Goal: Transaction & Acquisition: Purchase product/service

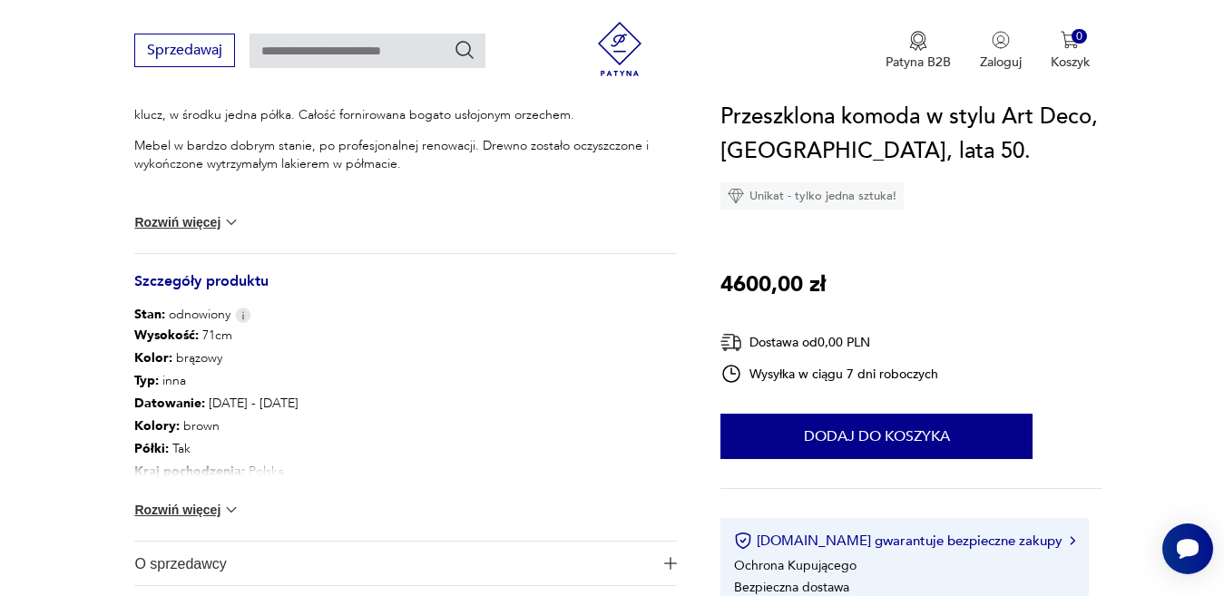
scroll to position [871, 0]
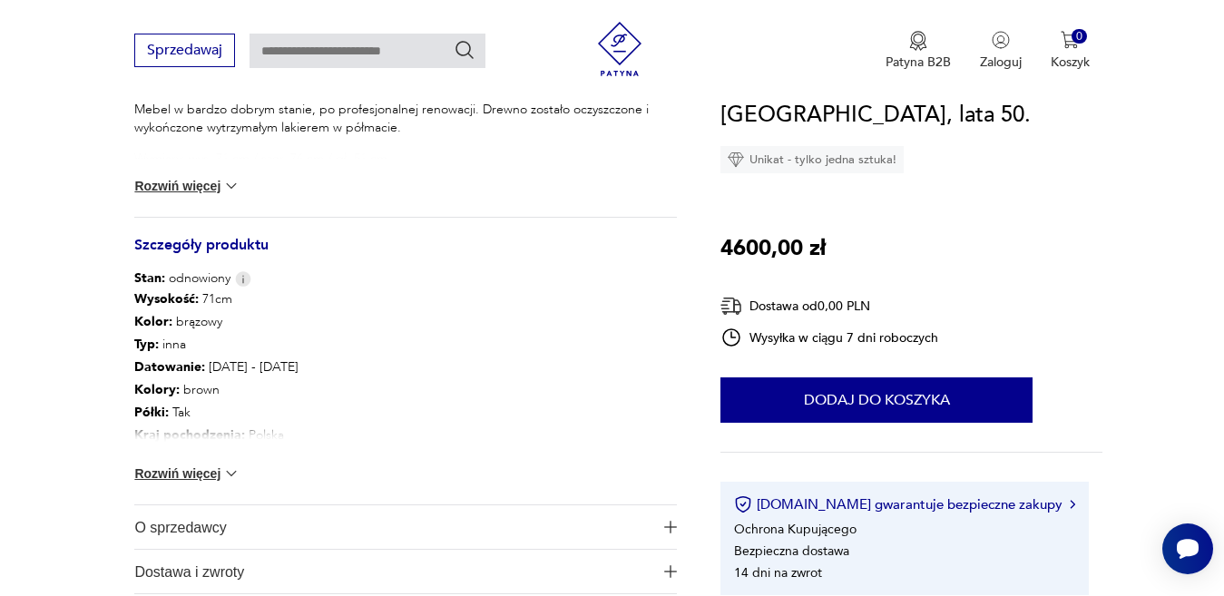
click at [230, 472] on img at bounding box center [231, 474] width 18 height 18
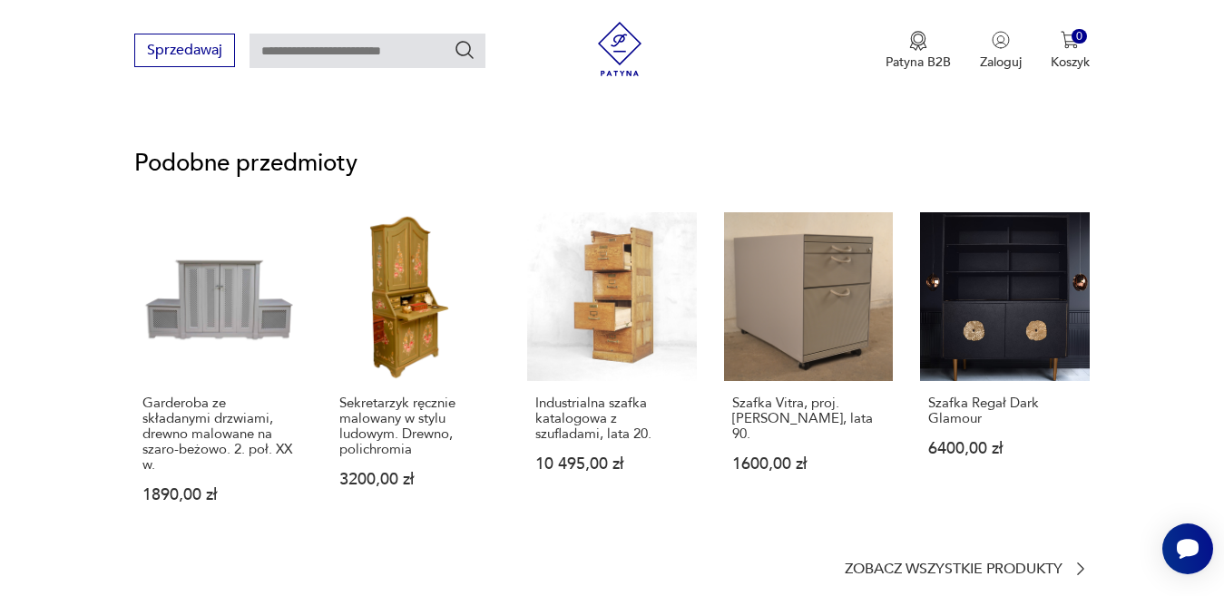
scroll to position [1561, 0]
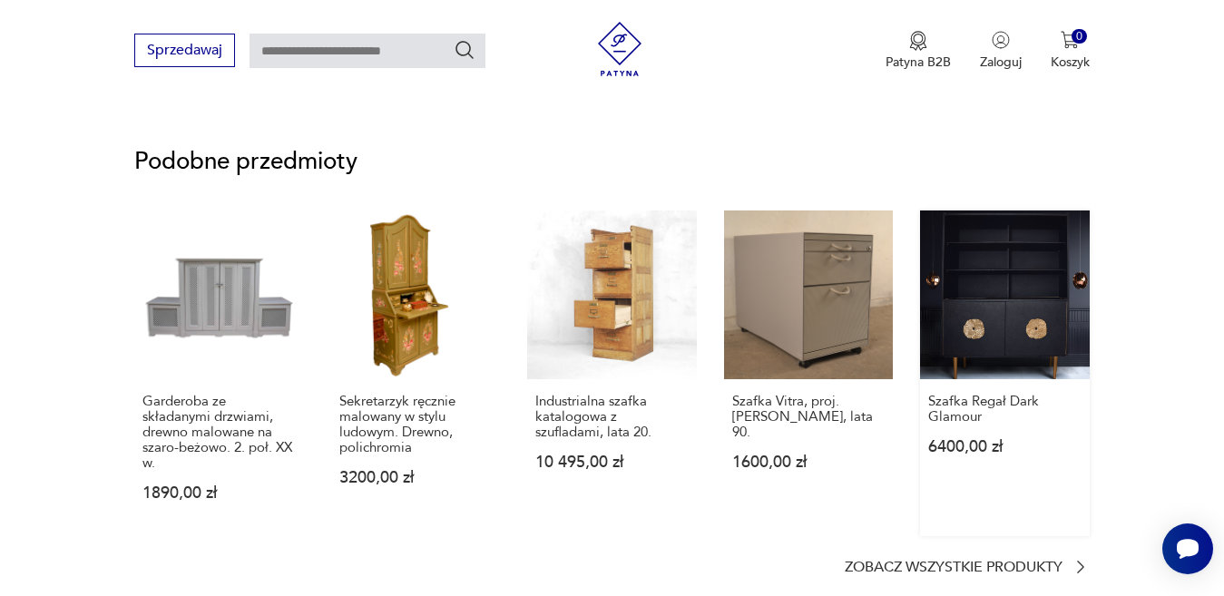
click at [1031, 287] on link "Szafka Regał Dark Glamour 6400,00 zł" at bounding box center [1004, 373] width 169 height 326
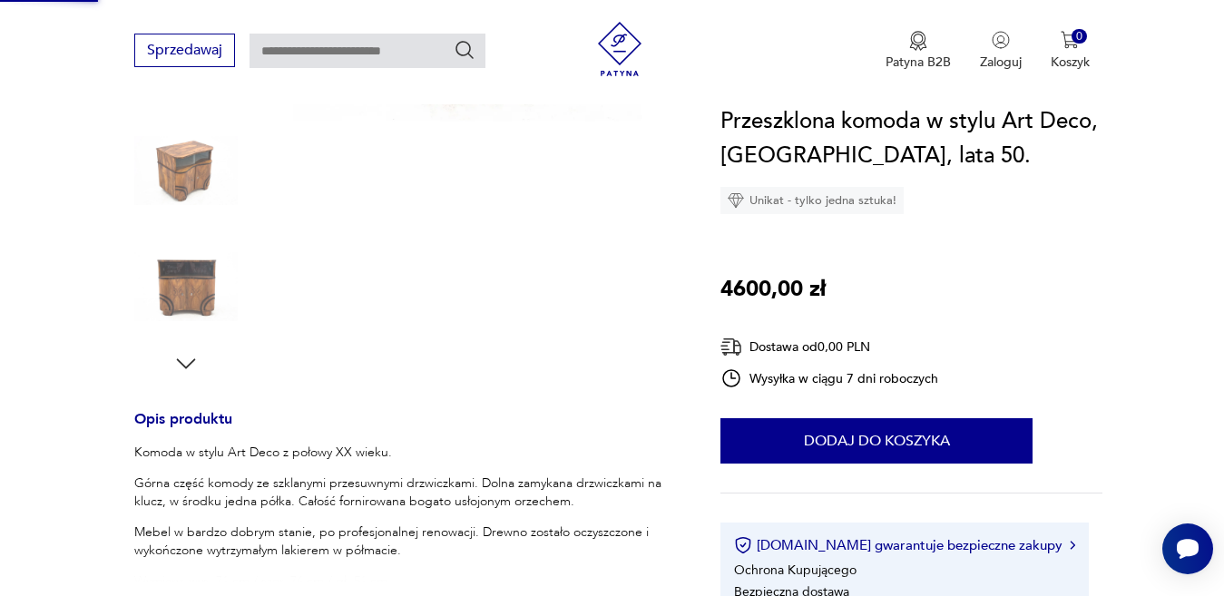
scroll to position [0, 0]
